Goal: Task Accomplishment & Management: Manage account settings

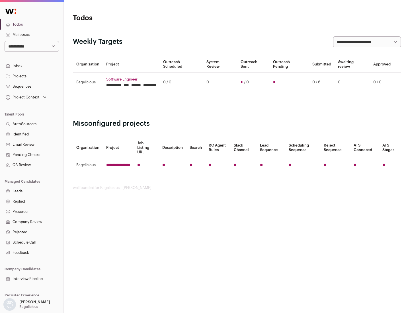
click at [32, 76] on link "Projects" at bounding box center [31, 76] width 63 height 10
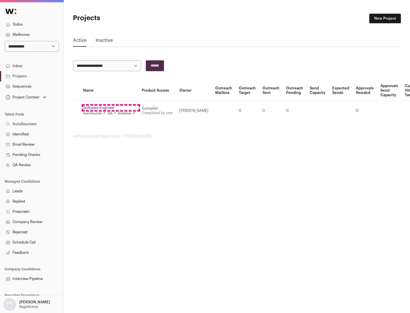
click at [111, 108] on link "Software Engineer" at bounding box center [109, 108] width 52 height 5
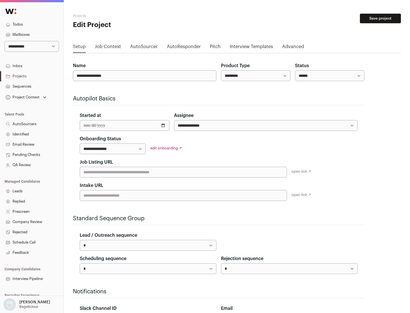
click at [380, 18] on button "Save project" at bounding box center [380, 19] width 41 height 10
